Goal: Information Seeking & Learning: Find specific fact

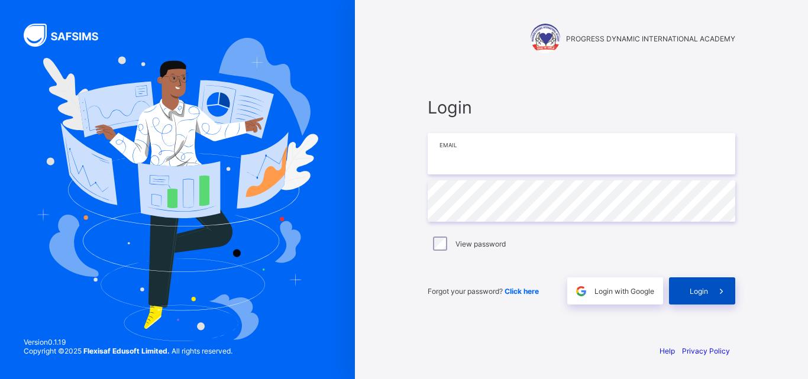
type input "**********"
click at [701, 295] on span "Login" at bounding box center [698, 291] width 18 height 9
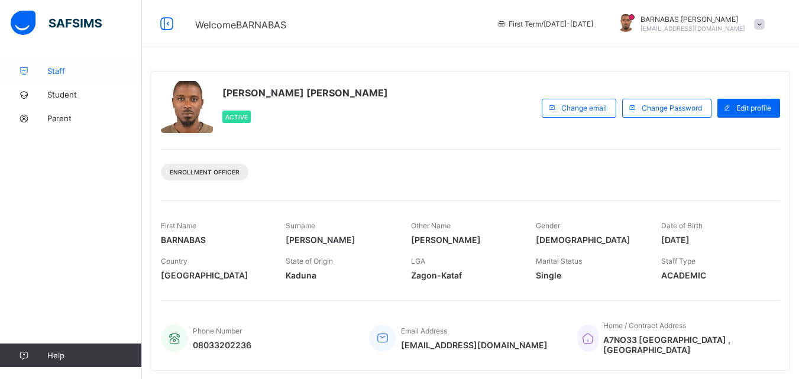
click at [60, 75] on span "Staff" at bounding box center [94, 70] width 95 height 9
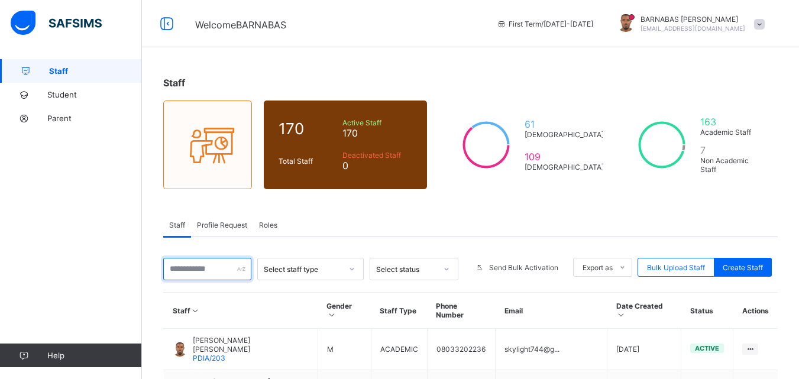
click at [224, 267] on input "text" at bounding box center [207, 269] width 88 height 22
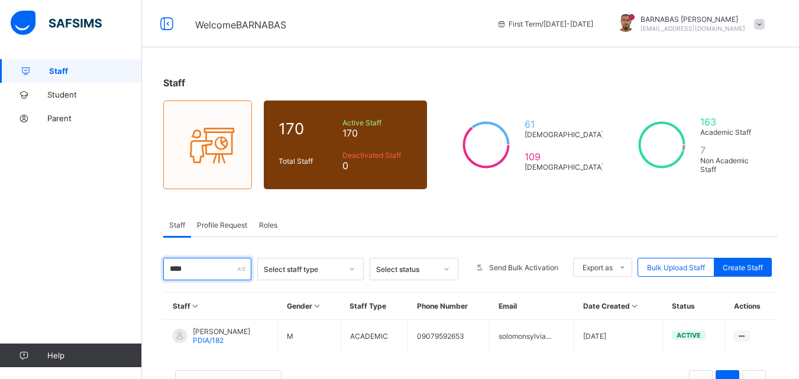
click at [192, 271] on input "****" at bounding box center [207, 269] width 88 height 22
type input "*"
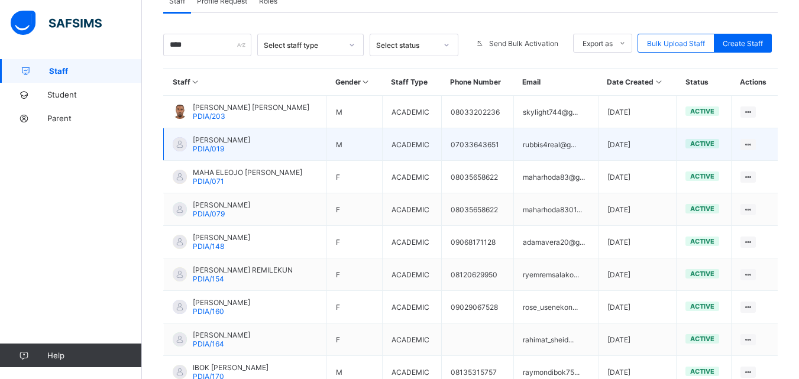
scroll to position [224, 0]
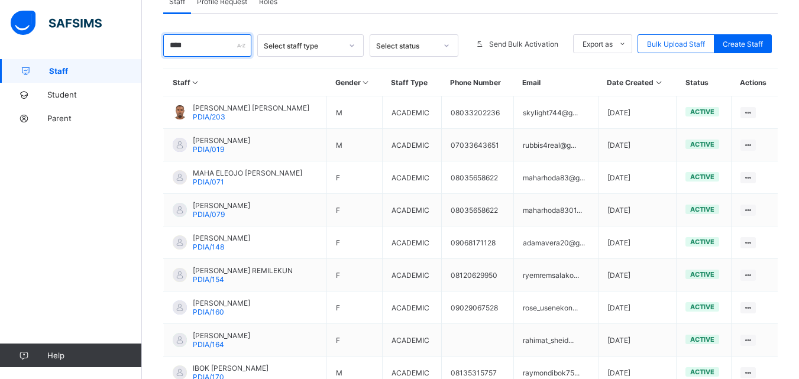
click at [205, 46] on input "****" at bounding box center [207, 45] width 88 height 22
type input "*"
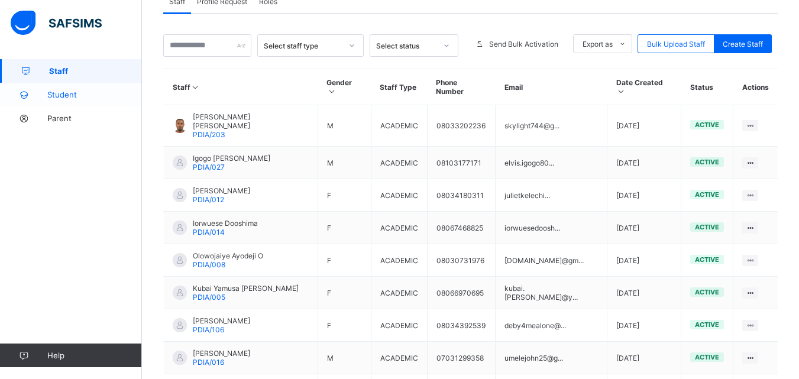
click at [69, 93] on span "Student" at bounding box center [94, 94] width 95 height 9
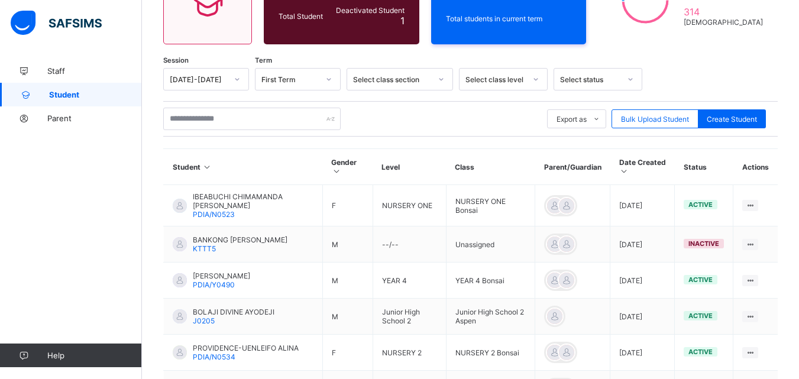
scroll to position [224, 0]
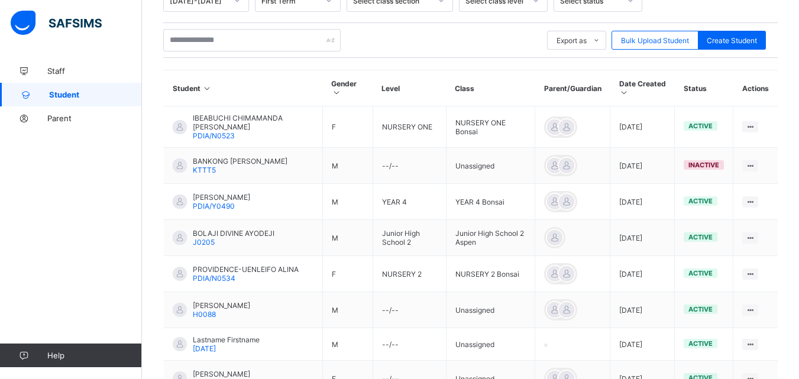
click at [213, 125] on span "IBEABUCHI CHIMAMANDA [PERSON_NAME]" at bounding box center [253, 123] width 121 height 18
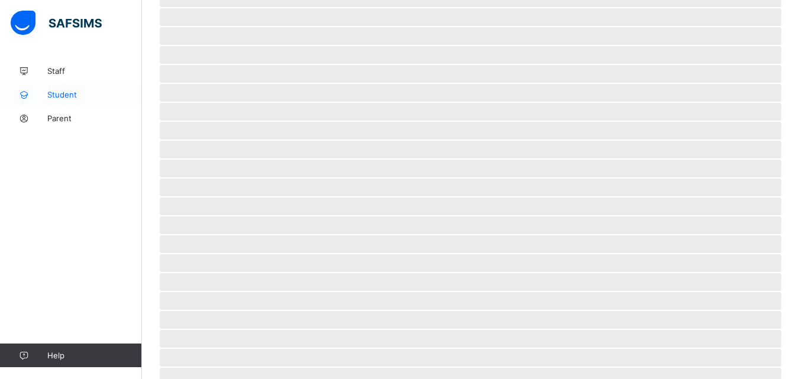
click at [64, 89] on link "Student" at bounding box center [71, 95] width 142 height 24
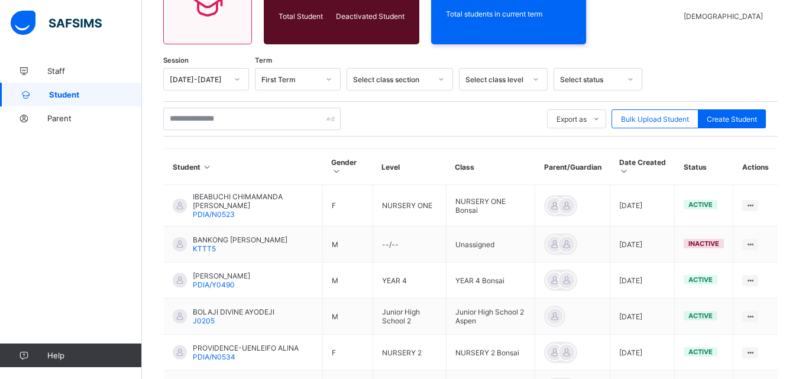
scroll to position [182, 0]
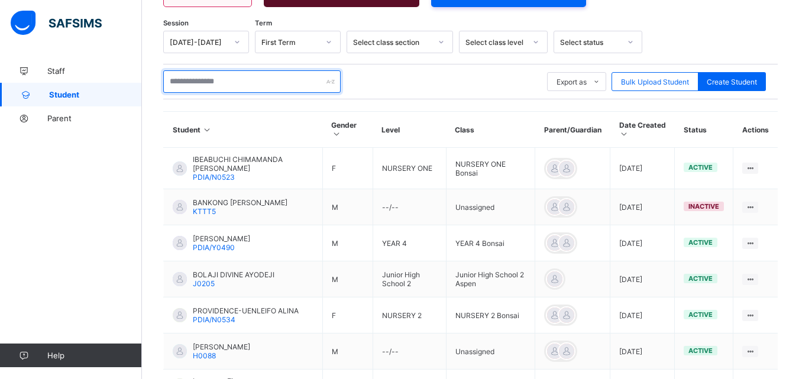
click at [230, 81] on input "text" at bounding box center [251, 81] width 177 height 22
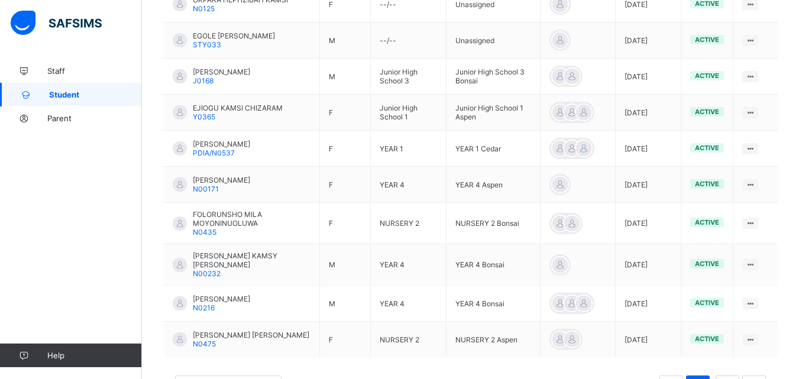
scroll to position [260, 0]
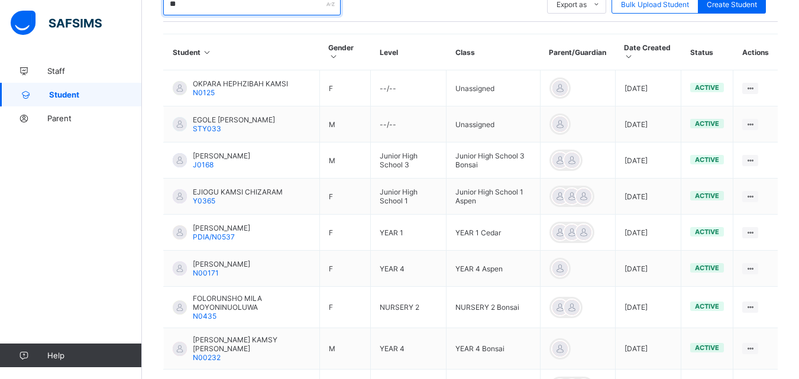
type input "*"
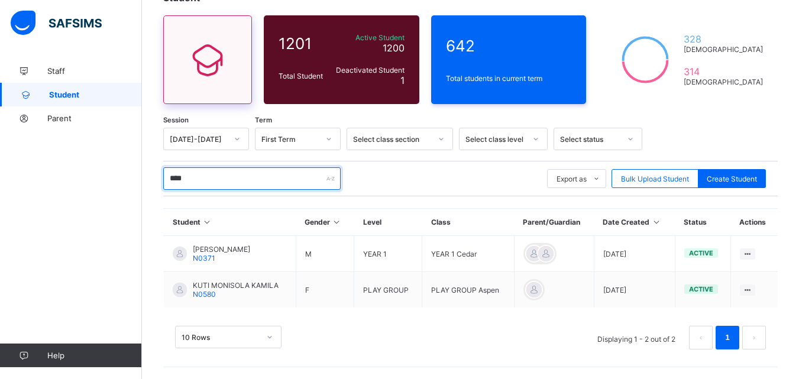
scroll to position [85, 0]
type input "*"
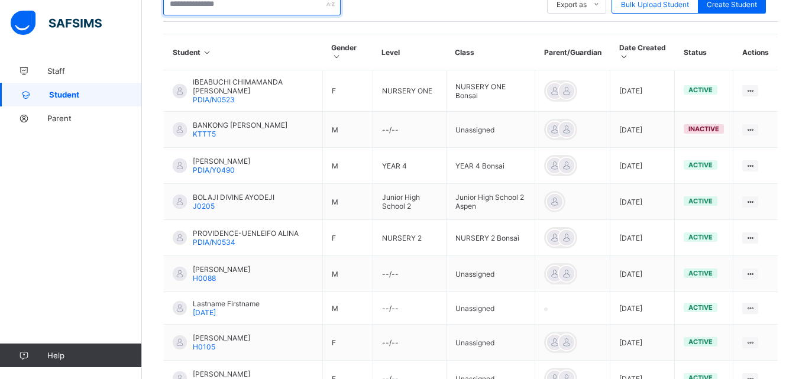
type input "*"
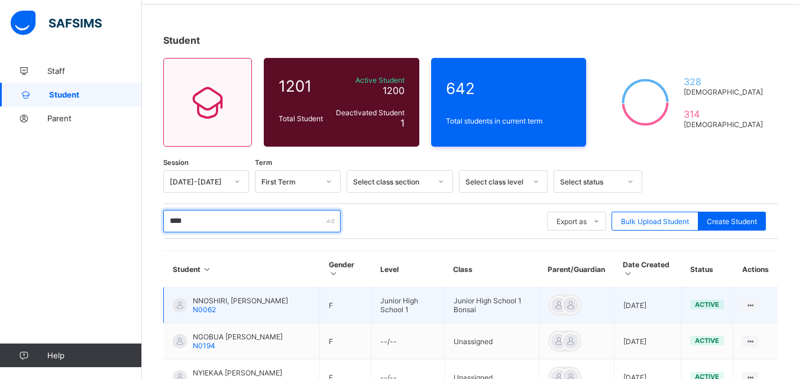
scroll to position [18, 0]
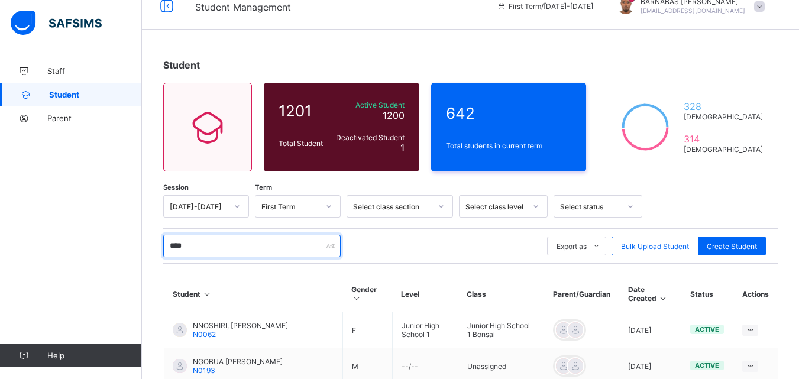
type input "******"
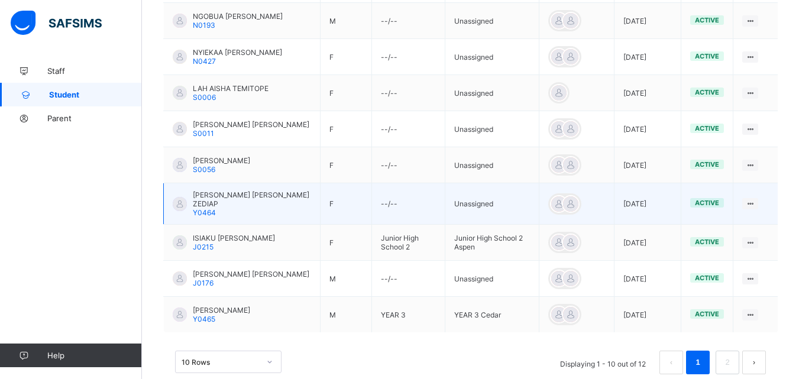
scroll to position [373, 0]
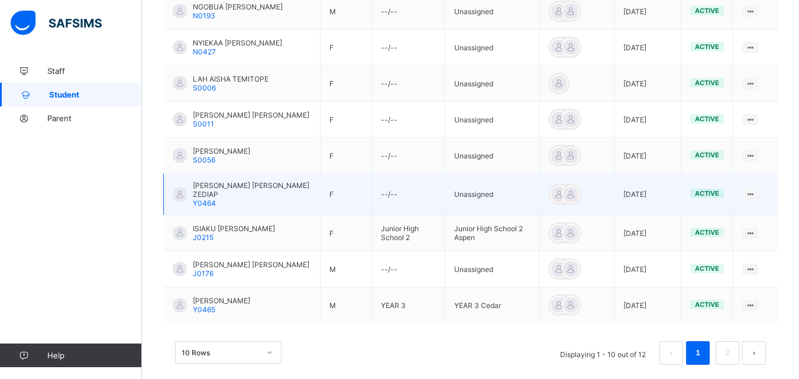
click at [251, 201] on div "[PERSON_NAME] [PERSON_NAME] ZEDIAP Y0464" at bounding box center [252, 194] width 118 height 27
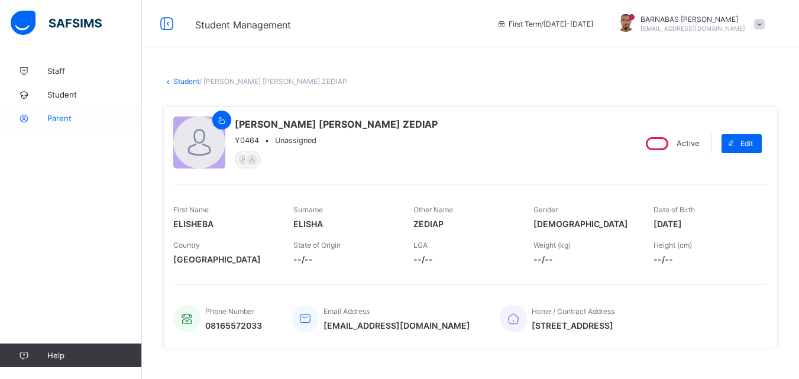
click at [71, 121] on span "Parent" at bounding box center [94, 118] width 95 height 9
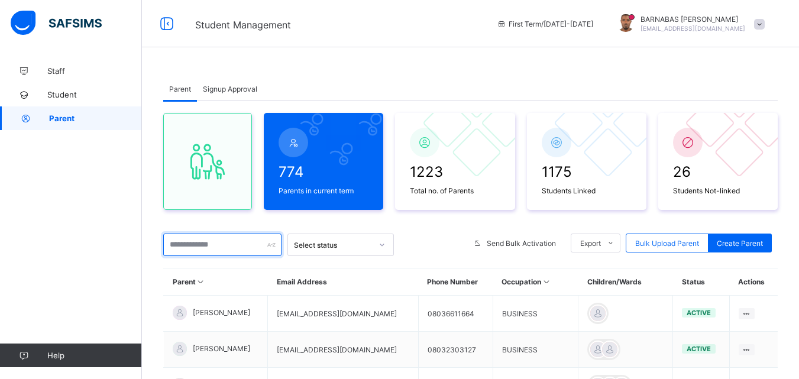
click at [201, 241] on input "text" at bounding box center [222, 245] width 118 height 22
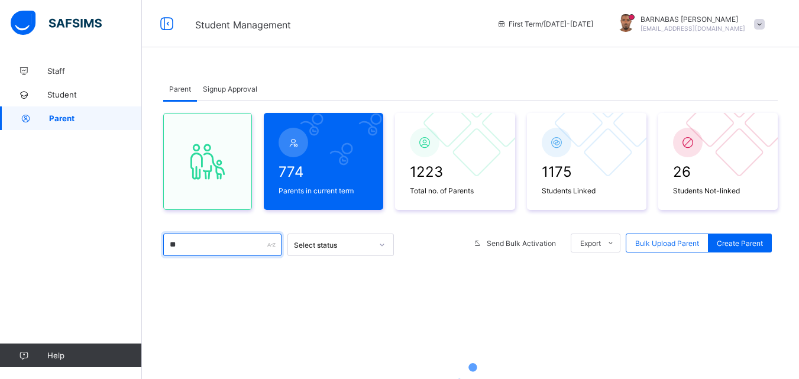
type input "******"
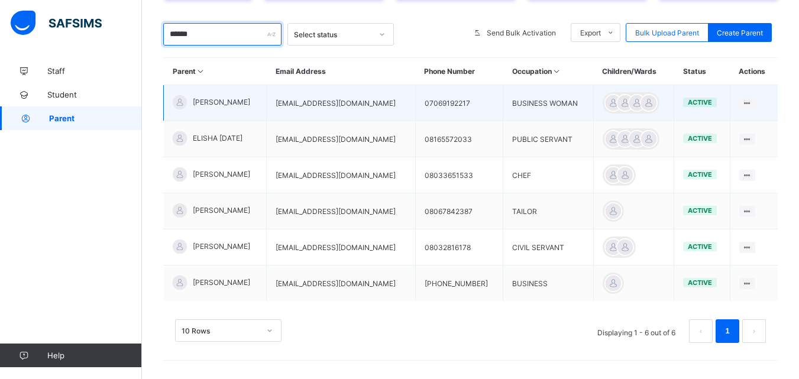
scroll to position [212, 0]
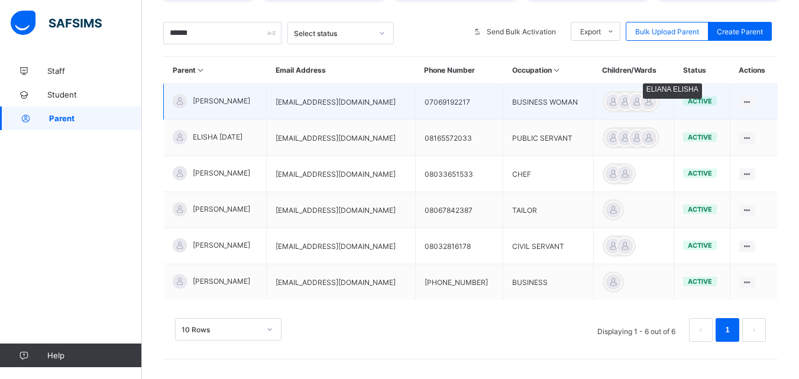
click at [654, 101] on div at bounding box center [649, 102] width 18 height 18
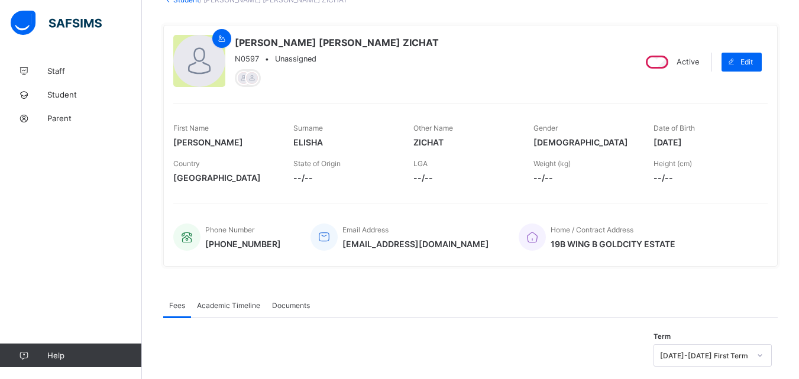
scroll to position [82, 0]
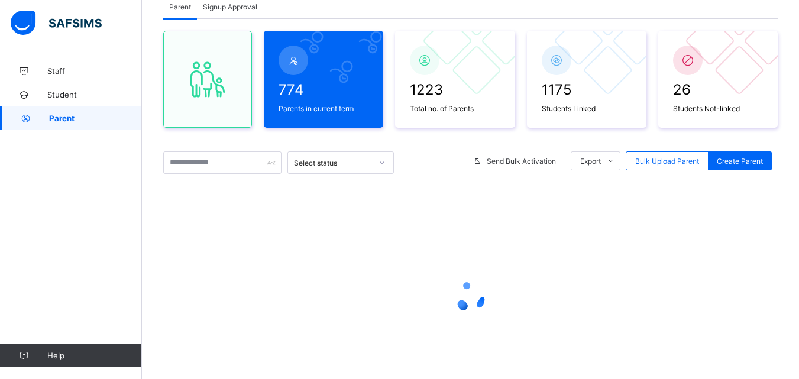
scroll to position [142, 0]
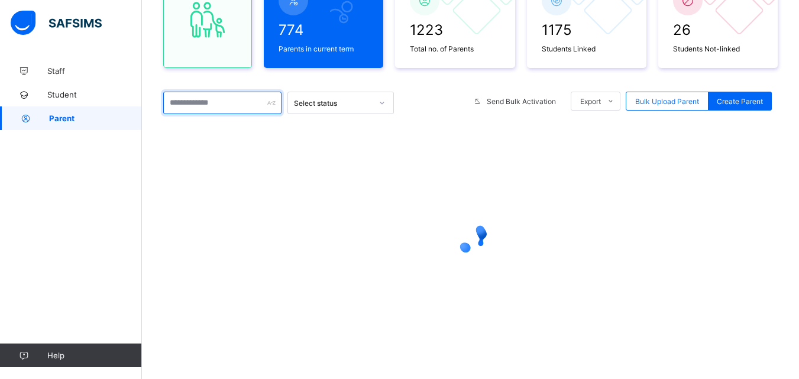
click at [213, 108] on input "text" at bounding box center [222, 103] width 118 height 22
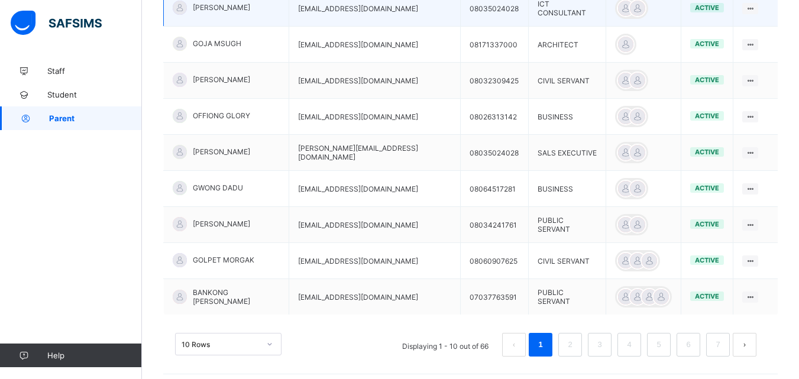
scroll to position [360, 0]
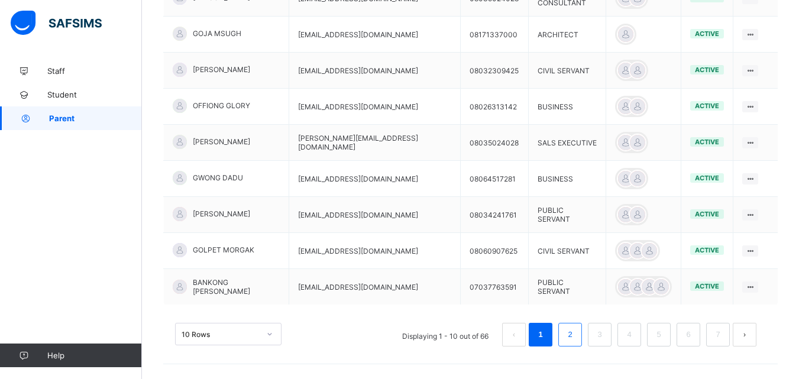
click at [575, 328] on link "2" at bounding box center [569, 334] width 11 height 15
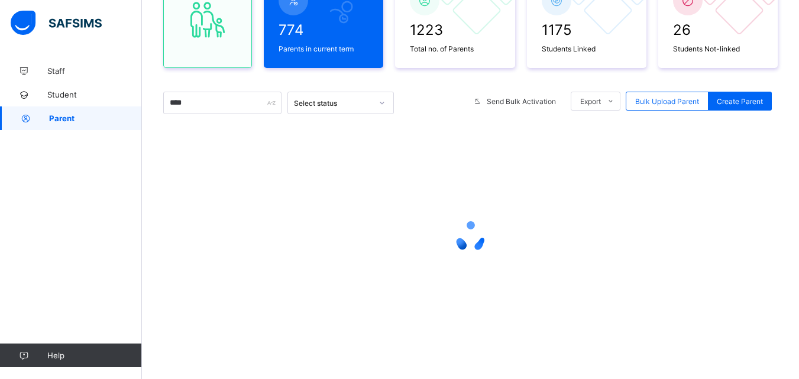
scroll to position [186, 0]
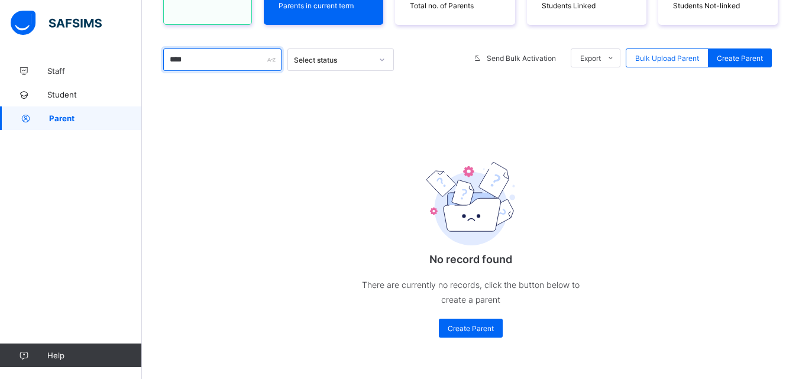
click at [199, 59] on input "****" at bounding box center [222, 59] width 118 height 22
type input "*"
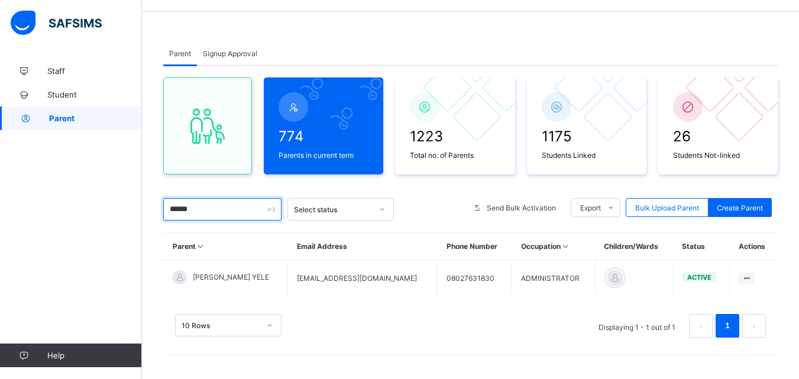
scroll to position [35, 0]
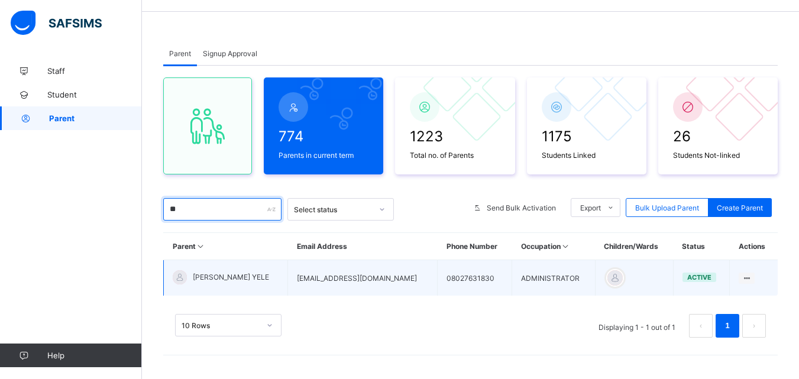
type input "*"
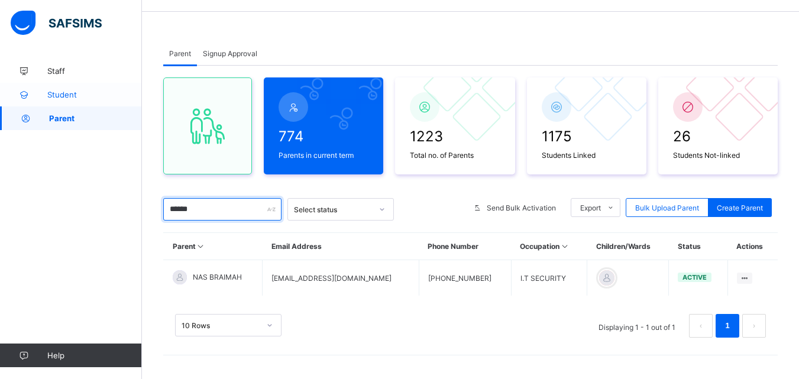
type input "******"
click at [72, 90] on span "Student" at bounding box center [94, 94] width 95 height 9
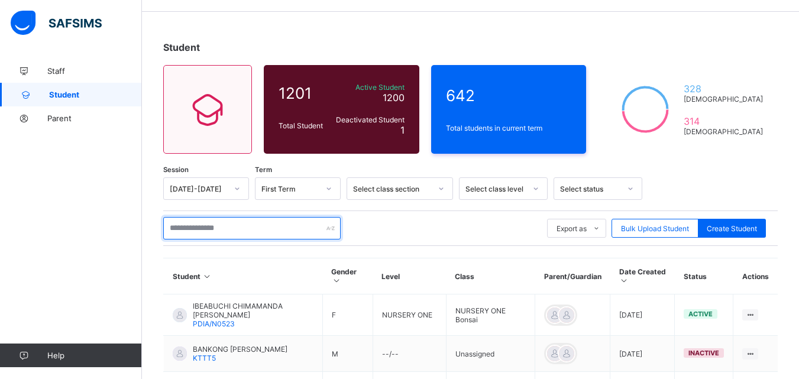
click at [209, 226] on input "text" at bounding box center [251, 228] width 177 height 22
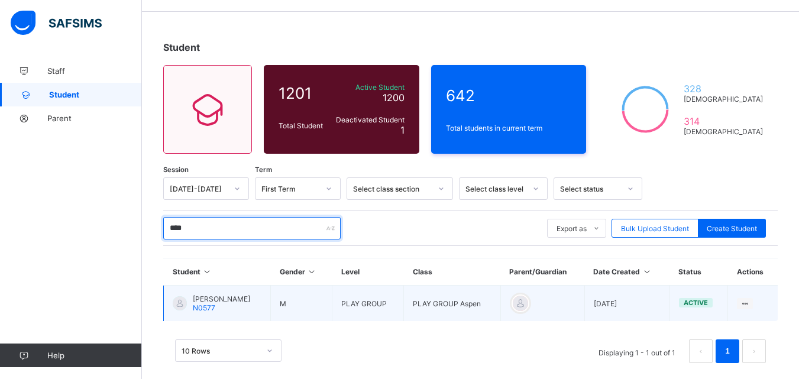
type input "****"
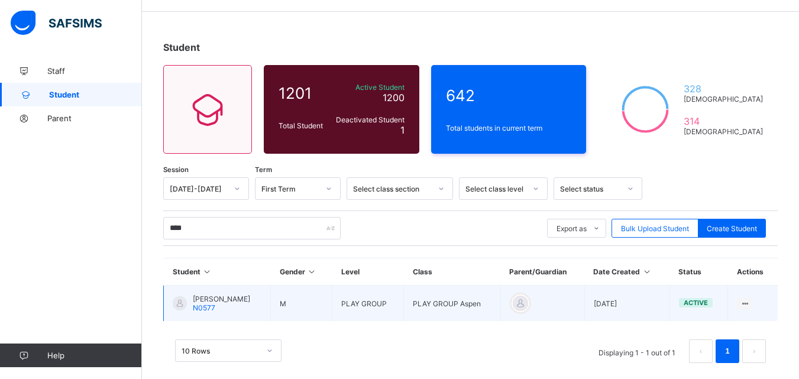
click at [250, 302] on span "[PERSON_NAME]" at bounding box center [221, 298] width 57 height 9
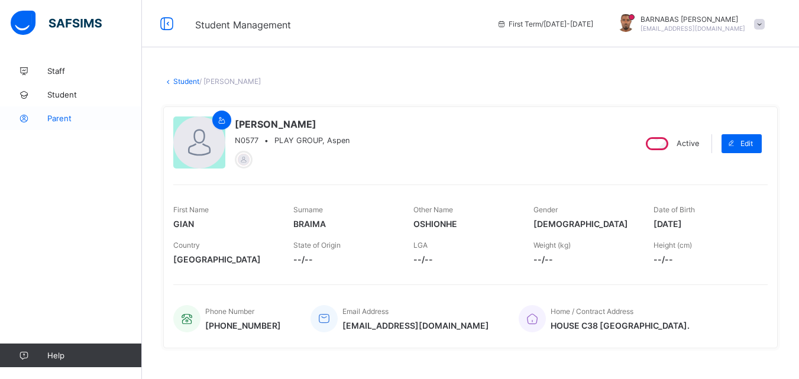
click at [74, 118] on span "Parent" at bounding box center [94, 118] width 95 height 9
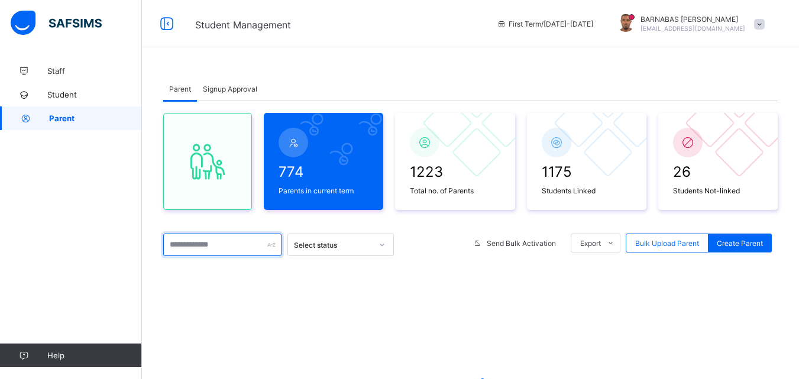
click at [212, 241] on input "text" at bounding box center [222, 245] width 118 height 22
type input "*****"
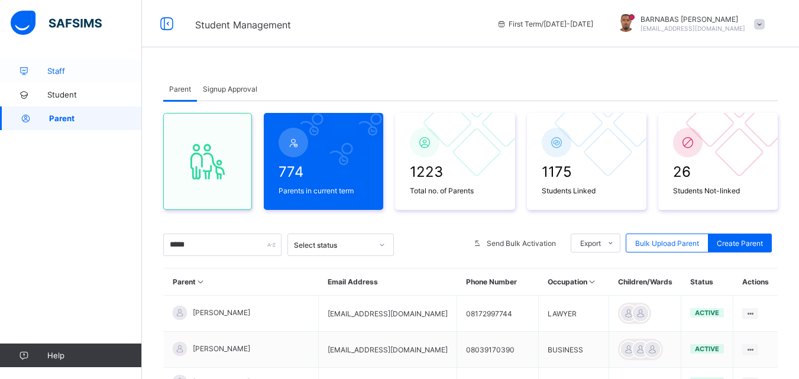
click at [51, 66] on span "Staff" at bounding box center [94, 70] width 95 height 9
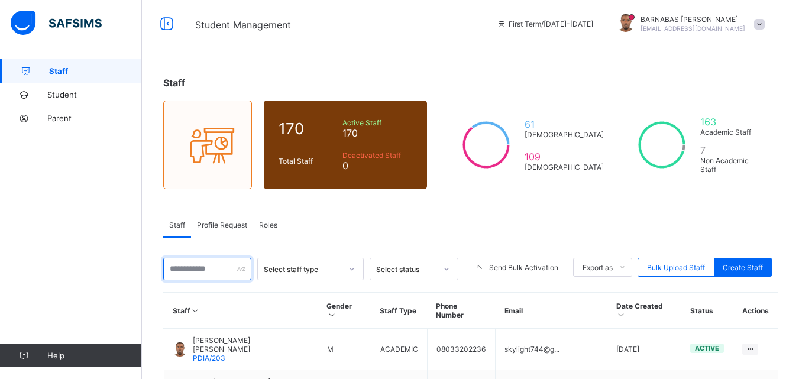
click at [203, 270] on input "text" at bounding box center [207, 269] width 88 height 22
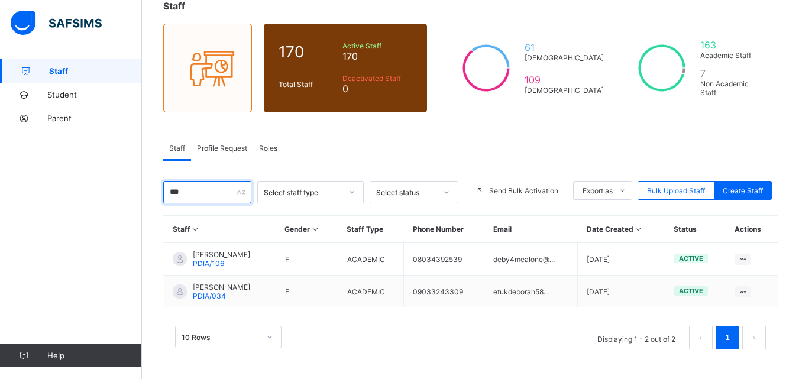
scroll to position [77, 0]
type input "***"
click at [53, 98] on span "Student" at bounding box center [94, 94] width 95 height 9
